Goal: Check status: Check status

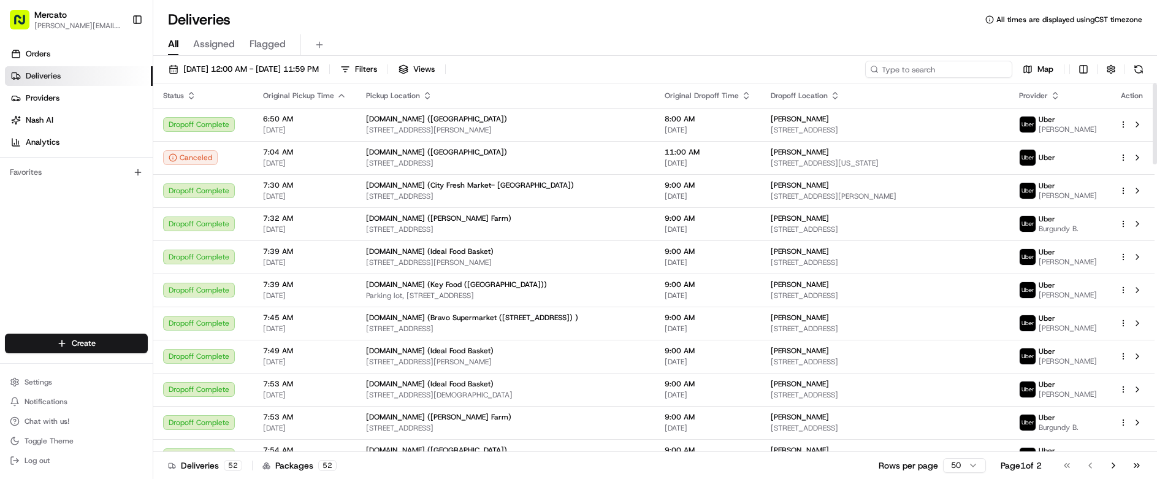
click at [989, 61] on input at bounding box center [939, 69] width 147 height 17
paste input "job_fihAX9HVw2n5svPjoeoSZg"
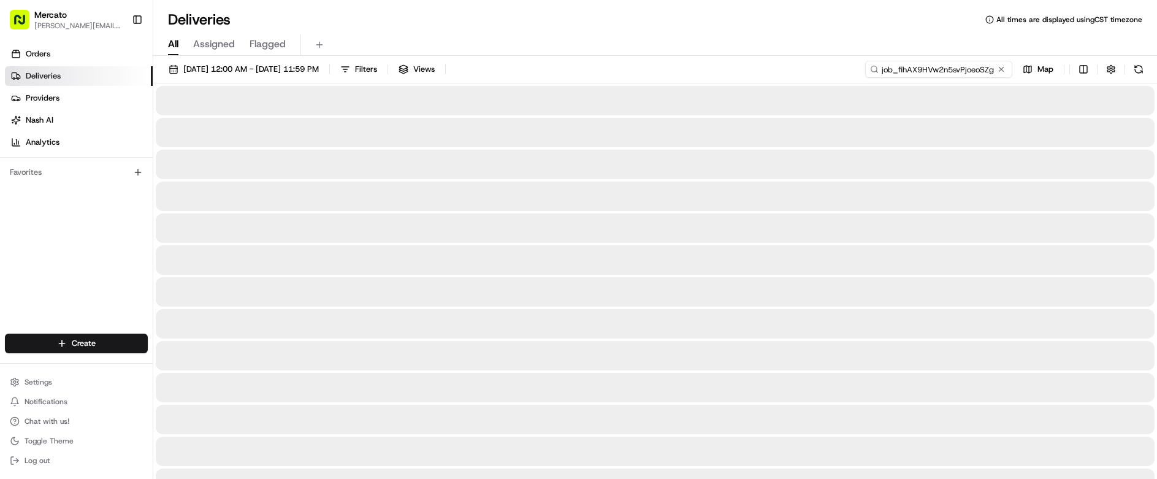
type input "job_fihAX9HVw2n5svPjoeoSZg"
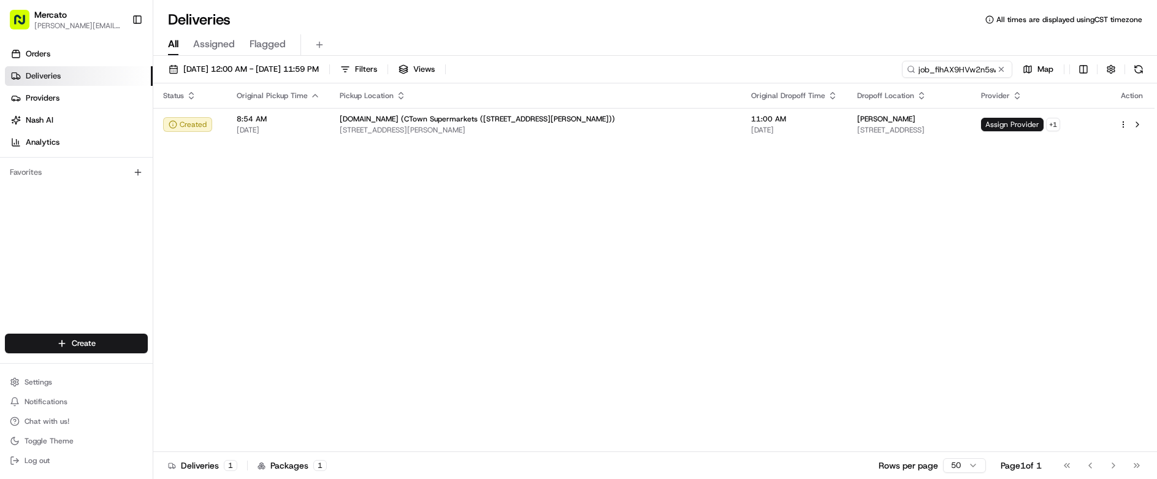
click at [792, 121] on div "Status Original Pickup Time Pickup Location Original Dropoff Time Dropoff Locat…" at bounding box center [654, 267] width 1002 height 369
click at [848, 112] on td "David Deolall 133-24 147th St, Jamaica, NY 11436, USA" at bounding box center [910, 124] width 124 height 33
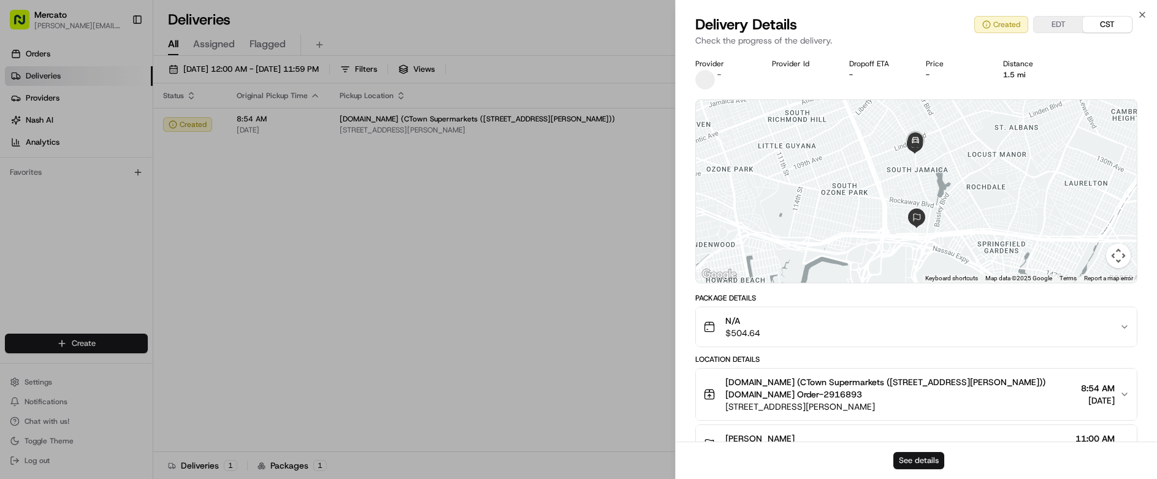
click at [916, 465] on button "See details" at bounding box center [919, 460] width 51 height 17
